Goal: Task Accomplishment & Management: Complete application form

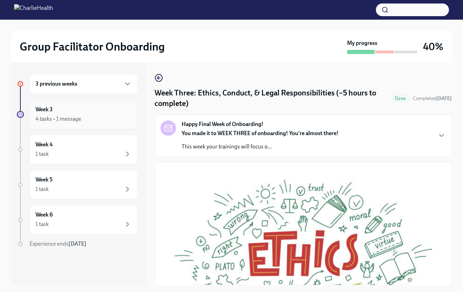
click at [58, 106] on div "Week 3 4 tasks • 1 message" at bounding box center [83, 115] width 96 height 18
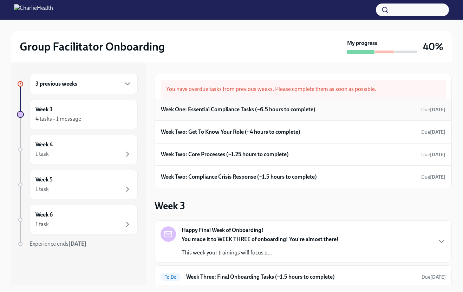
click at [244, 107] on h6 "Week One: Essential Compliance Tasks (~6.5 hours to complete)" at bounding box center [238, 110] width 154 height 8
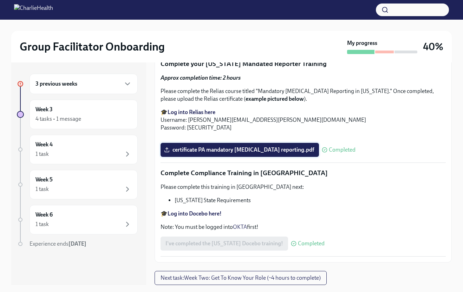
scroll to position [1526, 0]
click at [84, 114] on div "Week 3 4 tasks • 1 message" at bounding box center [83, 115] width 96 height 18
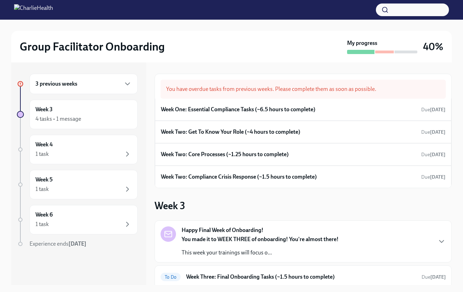
click at [80, 82] on div "3 previous weeks" at bounding box center [83, 84] width 96 height 8
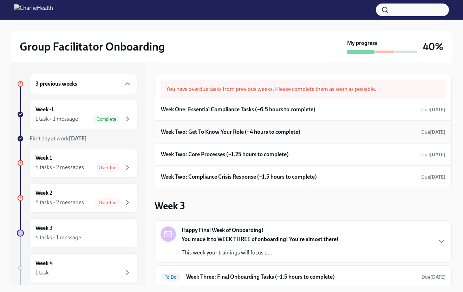
click at [413, 133] on div "Week Two: Get To Know Your Role (~4 hours to complete) Due [DATE]" at bounding box center [303, 132] width 284 height 11
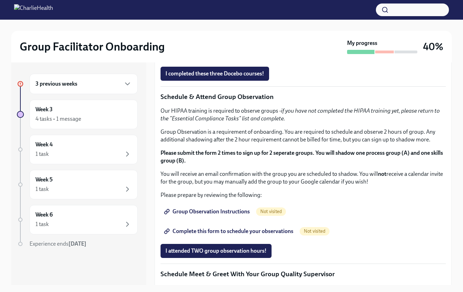
scroll to position [316, 0]
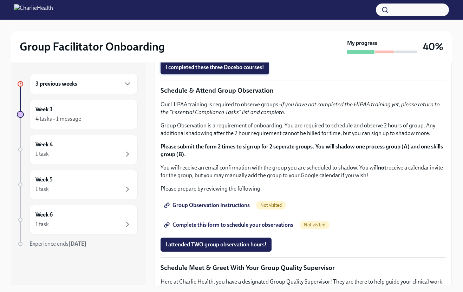
click at [220, 71] on span "I completed these three Docebo courses!" at bounding box center [214, 67] width 99 height 7
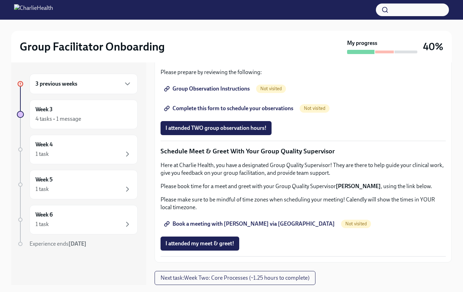
scroll to position [642, 0]
click at [90, 147] on div "Week 4 1 task" at bounding box center [83, 150] width 96 height 18
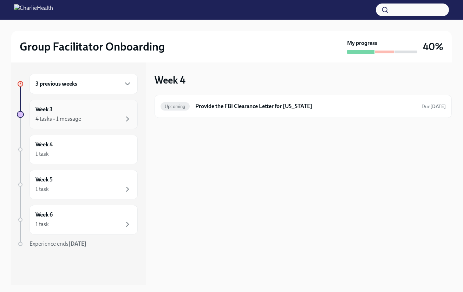
click at [63, 111] on div "Week 3 4 tasks • 1 message" at bounding box center [83, 115] width 96 height 18
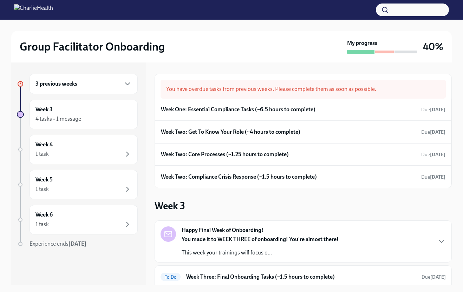
click at [66, 83] on h6 "3 previous weeks" at bounding box center [56, 84] width 42 height 8
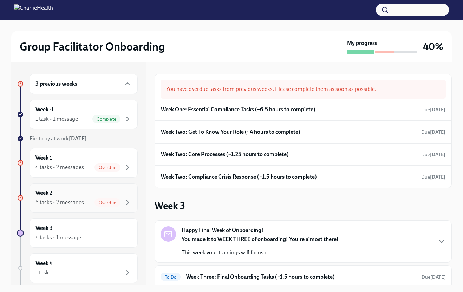
click at [88, 198] on div "Week 2 5 tasks • 2 messages Overdue" at bounding box center [83, 198] width 96 height 18
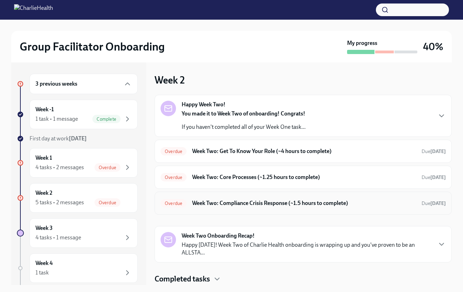
click at [253, 199] on h6 "Week Two: Compliance Crisis Response (~1.5 hours to complete)" at bounding box center [304, 203] width 224 height 8
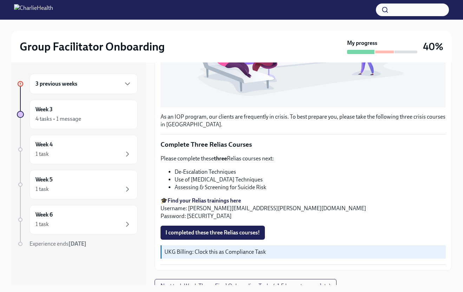
scroll to position [226, 0]
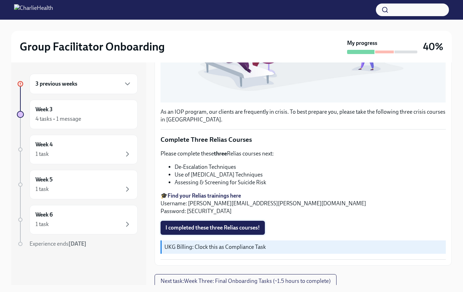
click at [202, 221] on button "I completed these three Relias courses!" at bounding box center [212, 228] width 104 height 14
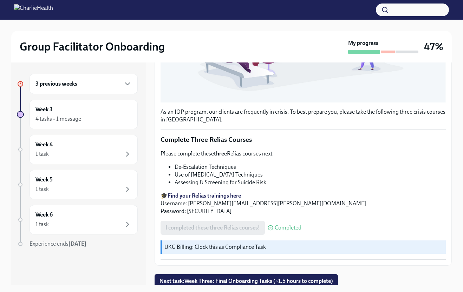
scroll to position [13, 0]
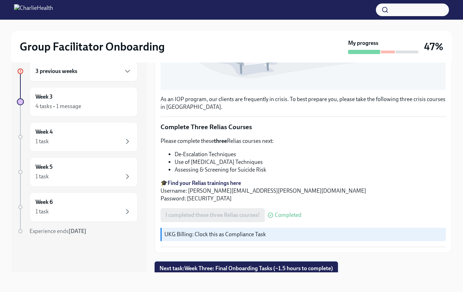
click at [251, 265] on span "Next task : Week Three: Final Onboarding Tasks (~1.5 hours to complete)" at bounding box center [245, 268] width 173 height 7
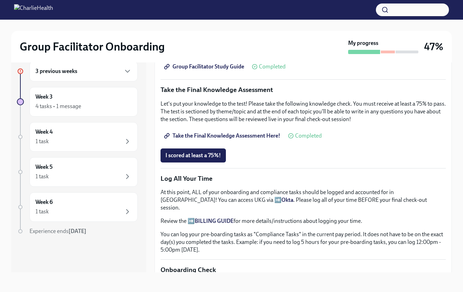
scroll to position [386, 0]
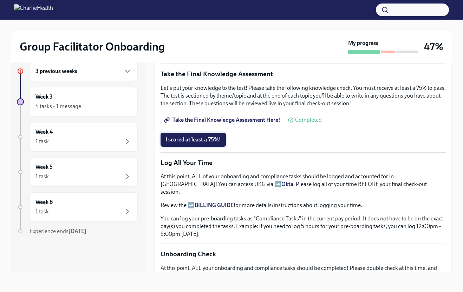
click at [189, 137] on span "I scored at least a 75%!" at bounding box center [192, 139] width 55 height 7
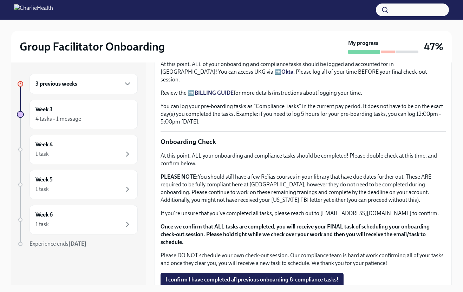
scroll to position [521, 0]
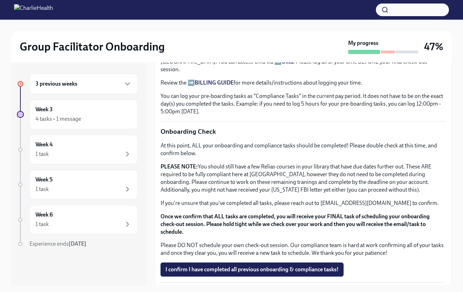
click at [226, 266] on span "I confirm I have completed all previous onboarding & compliance tasks!" at bounding box center [251, 269] width 173 height 7
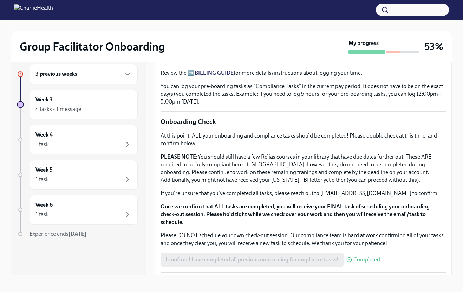
scroll to position [13, 0]
